Goal: Entertainment & Leisure: Consume media (video, audio)

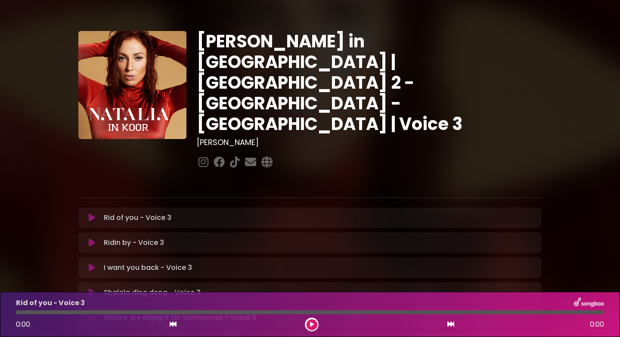
click at [95, 213] on button at bounding box center [92, 217] width 17 height 9
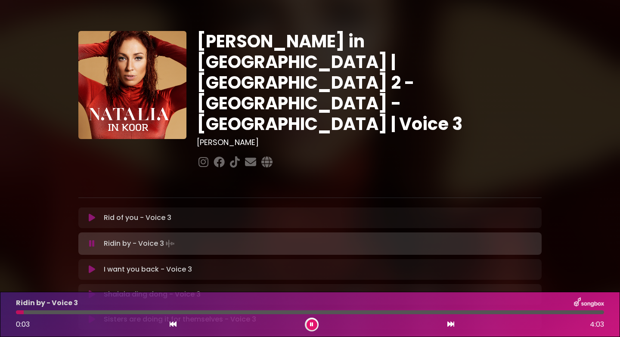
click at [307, 326] on button at bounding box center [311, 324] width 11 height 11
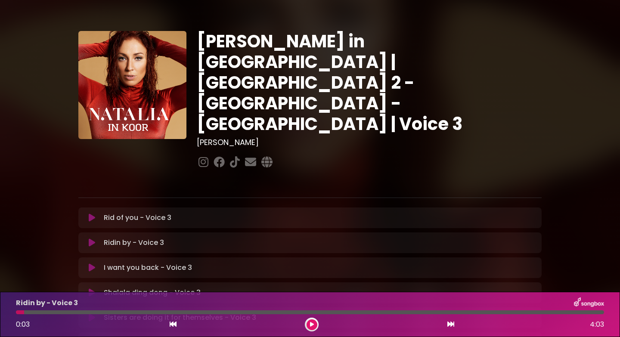
click at [99, 213] on button at bounding box center [92, 217] width 17 height 9
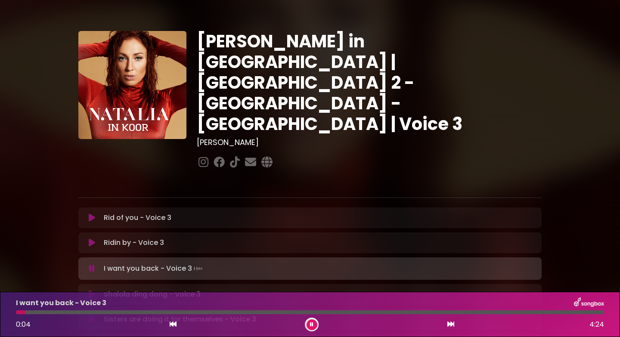
click at [305, 329] on div "0:04 4:24" at bounding box center [310, 325] width 598 height 14
click at [309, 328] on button at bounding box center [311, 324] width 11 height 11
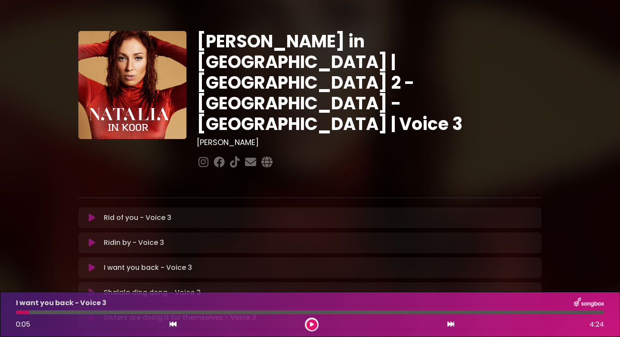
click at [164, 238] on div "Ridin by - Voice 3 Loading Track..." at bounding box center [318, 243] width 436 height 10
click at [90, 238] on icon at bounding box center [92, 242] width 6 height 9
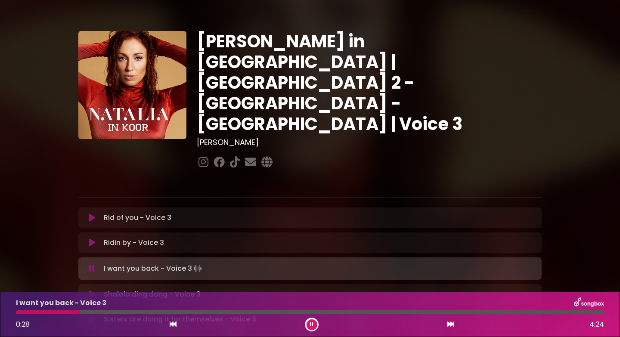
click at [310, 330] on div at bounding box center [312, 325] width 14 height 14
click at [312, 325] on icon at bounding box center [311, 324] width 3 height 5
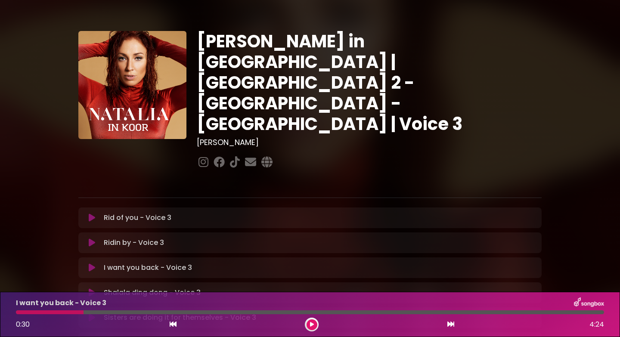
click at [312, 325] on icon at bounding box center [312, 324] width 4 height 5
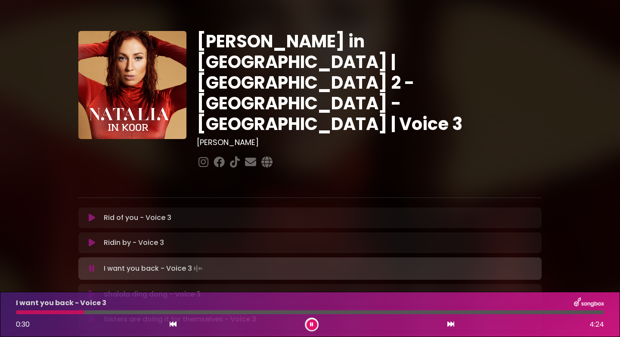
click at [312, 325] on icon at bounding box center [311, 324] width 3 height 5
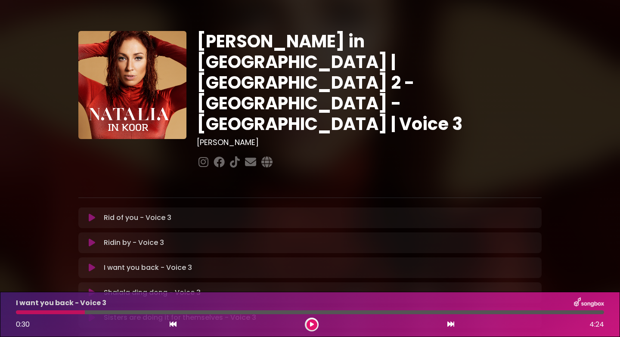
click at [312, 325] on icon at bounding box center [312, 324] width 4 height 5
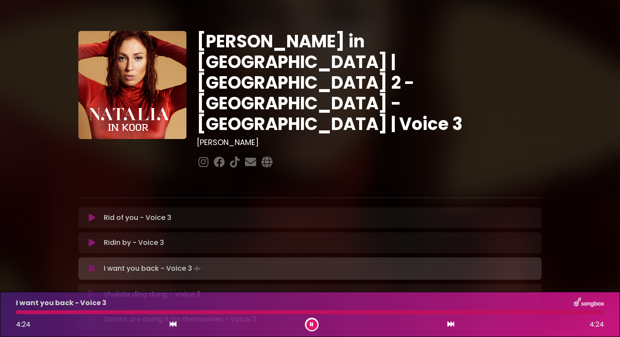
click at [315, 326] on button at bounding box center [311, 324] width 11 height 11
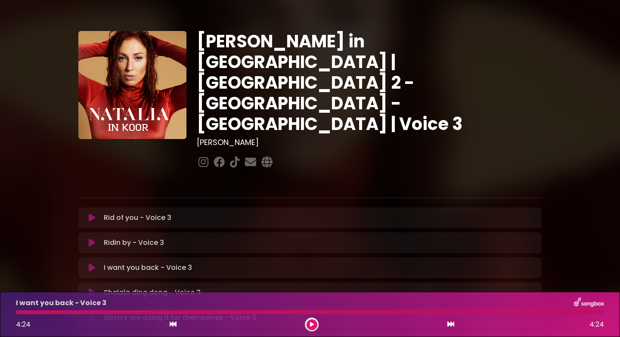
click at [91, 263] on icon at bounding box center [92, 267] width 6 height 9
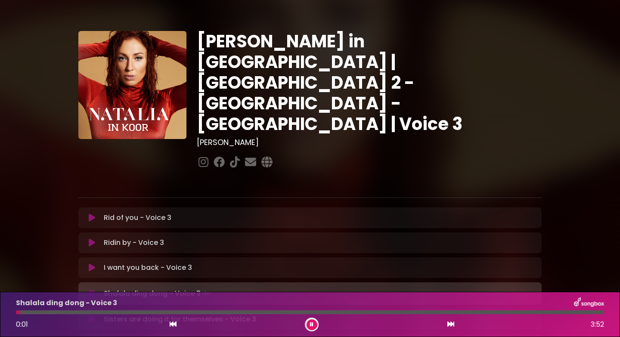
click at [91, 263] on icon at bounding box center [92, 267] width 6 height 9
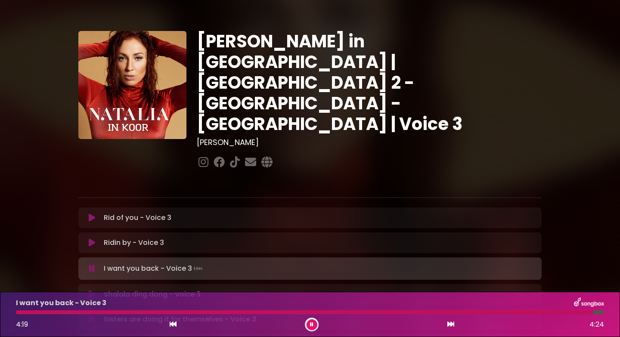
click at [308, 325] on button at bounding box center [311, 324] width 11 height 11
